Goal: Task Accomplishment & Management: Manage account settings

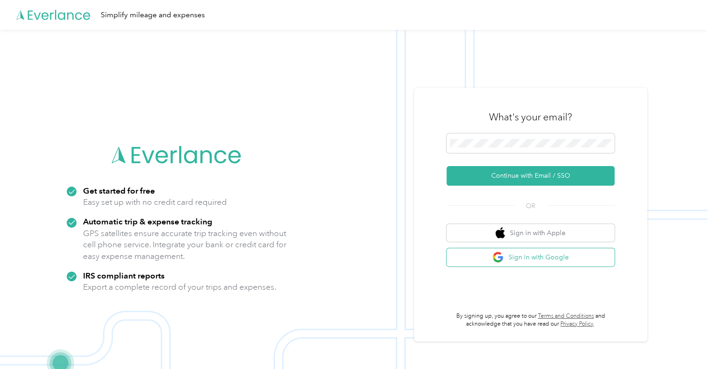
click at [544, 259] on button "Sign in with Google" at bounding box center [530, 257] width 168 height 18
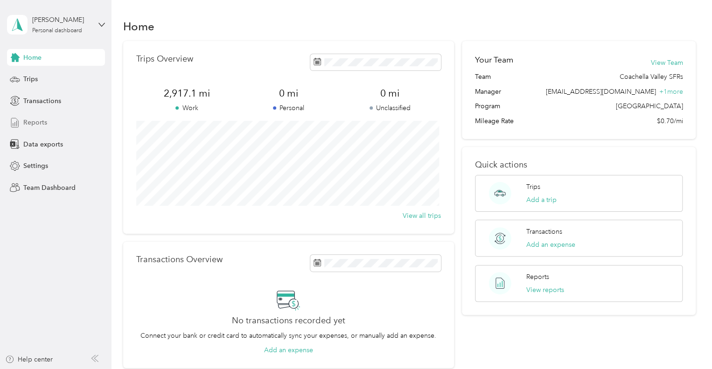
click at [30, 121] on span "Reports" at bounding box center [35, 123] width 24 height 10
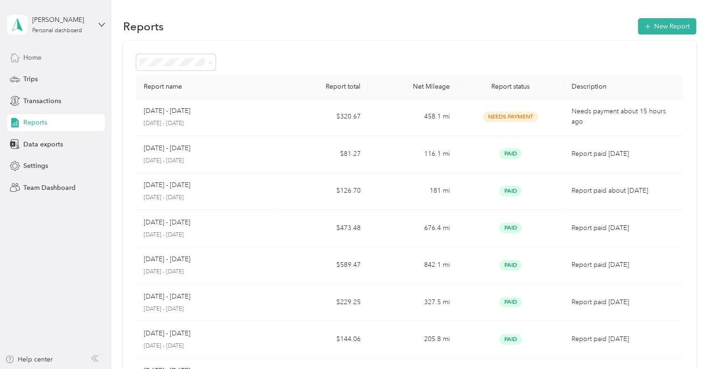
click at [39, 54] on span "Home" at bounding box center [32, 58] width 18 height 10
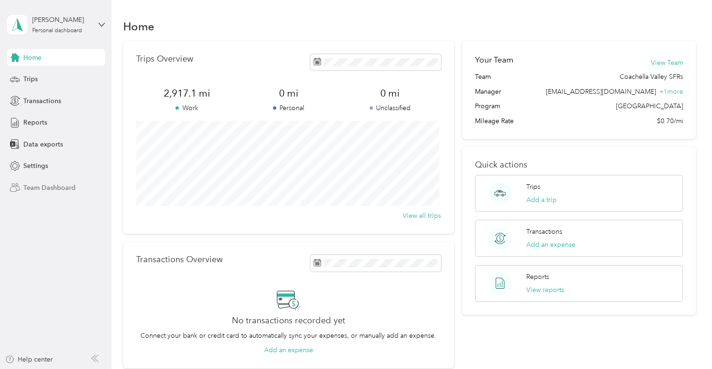
click at [43, 186] on span "Team Dashboard" at bounding box center [49, 188] width 52 height 10
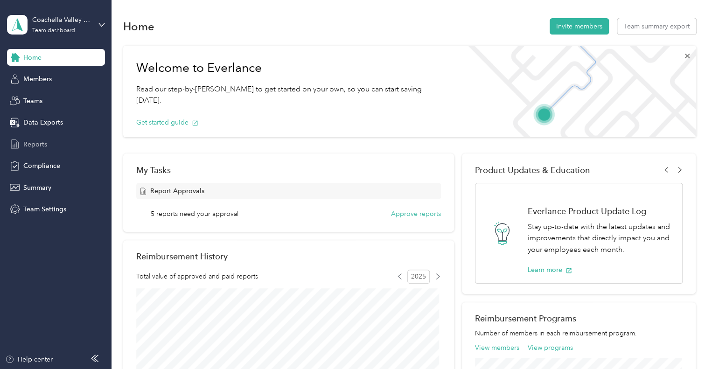
click at [32, 145] on span "Reports" at bounding box center [35, 144] width 24 height 10
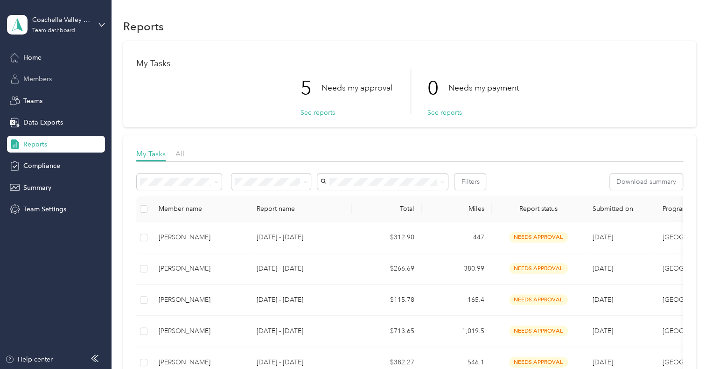
click at [38, 82] on span "Members" at bounding box center [37, 79] width 28 height 10
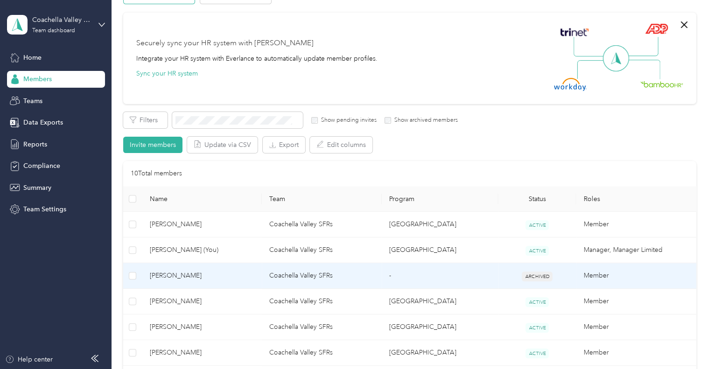
scroll to position [47, 0]
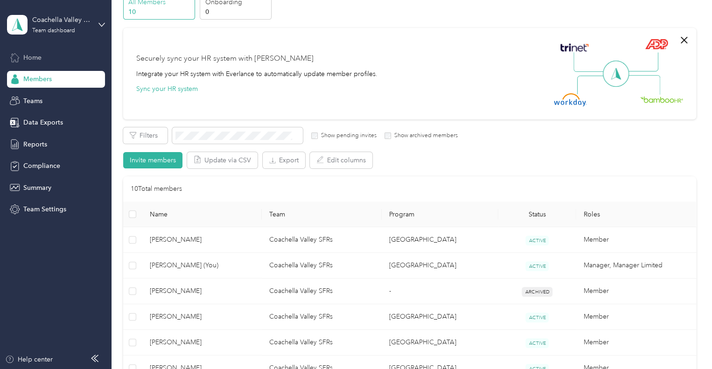
click at [26, 61] on span "Home" at bounding box center [32, 58] width 18 height 10
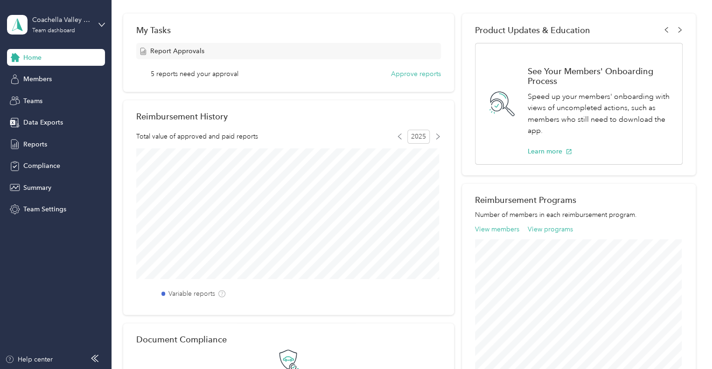
scroll to position [47, 0]
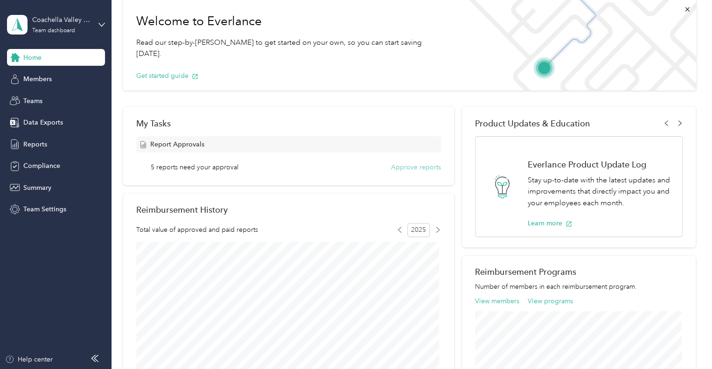
click at [403, 166] on button "Approve reports" at bounding box center [416, 167] width 50 height 10
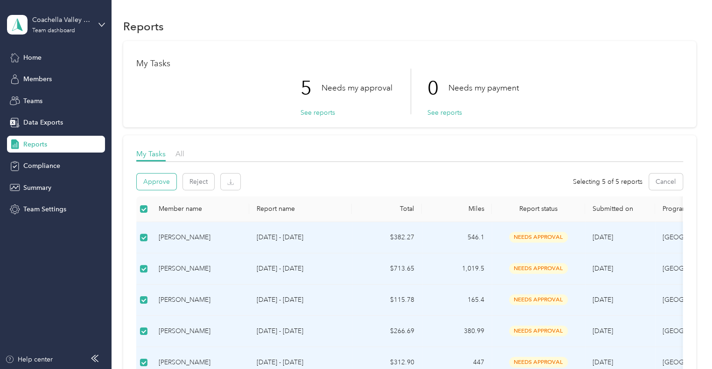
click at [153, 181] on button "Approve" at bounding box center [157, 182] width 40 height 16
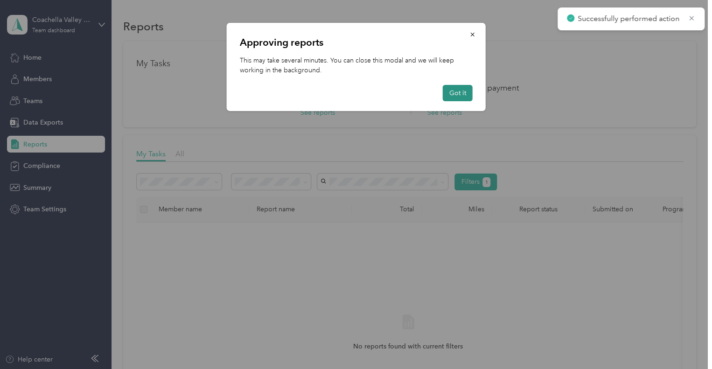
click at [456, 92] on button "Got it" at bounding box center [458, 93] width 30 height 16
